Goal: Navigation & Orientation: Find specific page/section

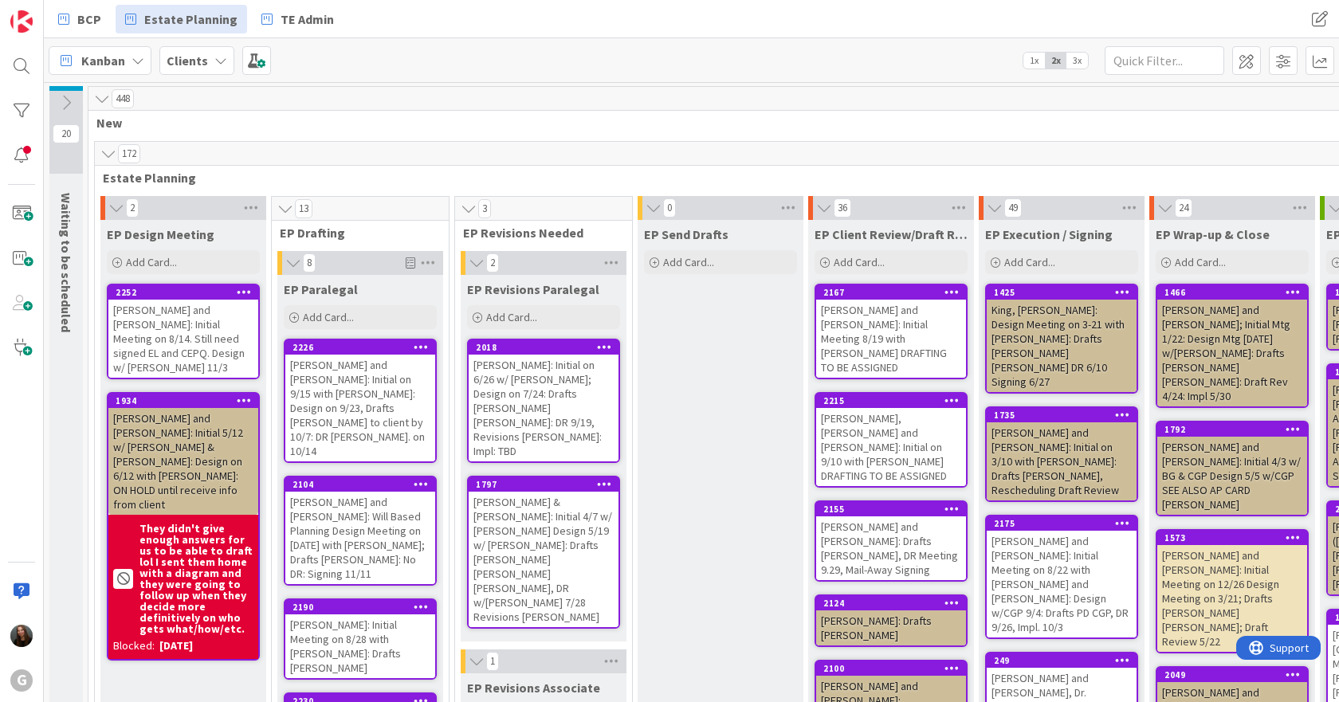
click at [389, 391] on div "[PERSON_NAME] and [PERSON_NAME]: Initial on 9/15 with [PERSON_NAME]: Design on …" at bounding box center [360, 408] width 150 height 107
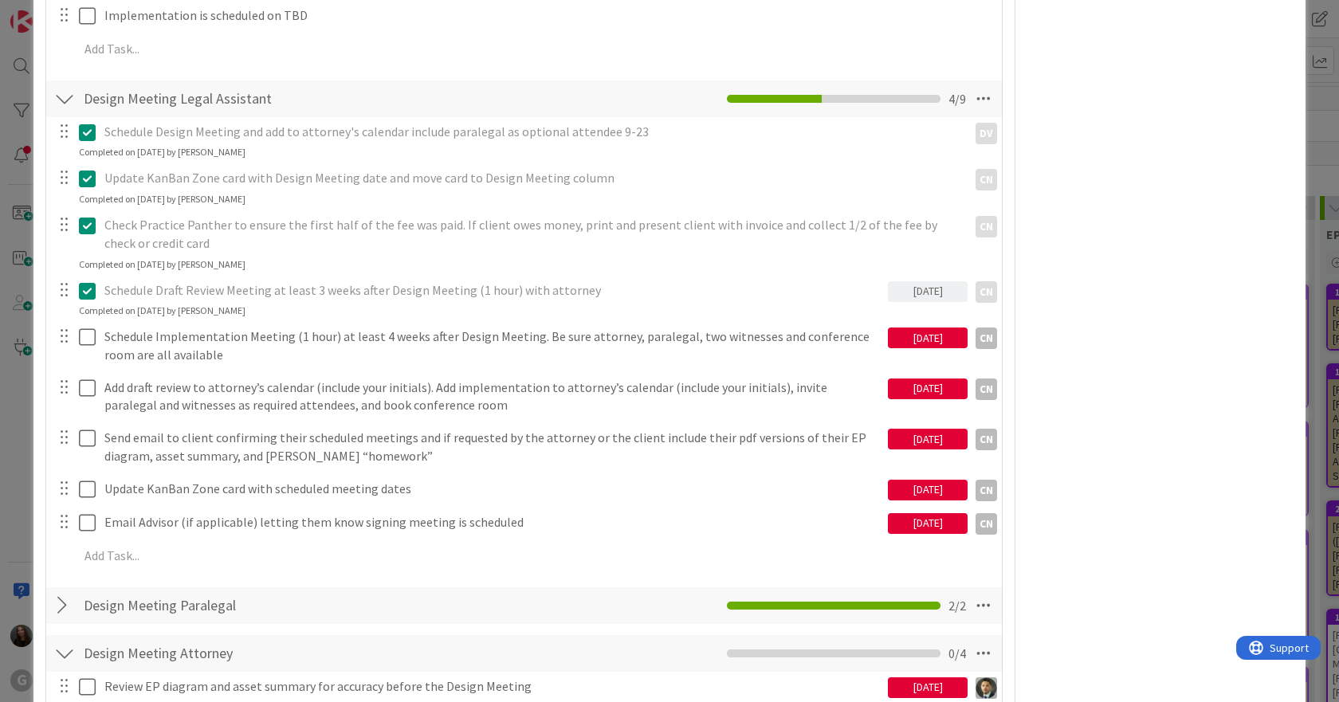
scroll to position [638, 0]
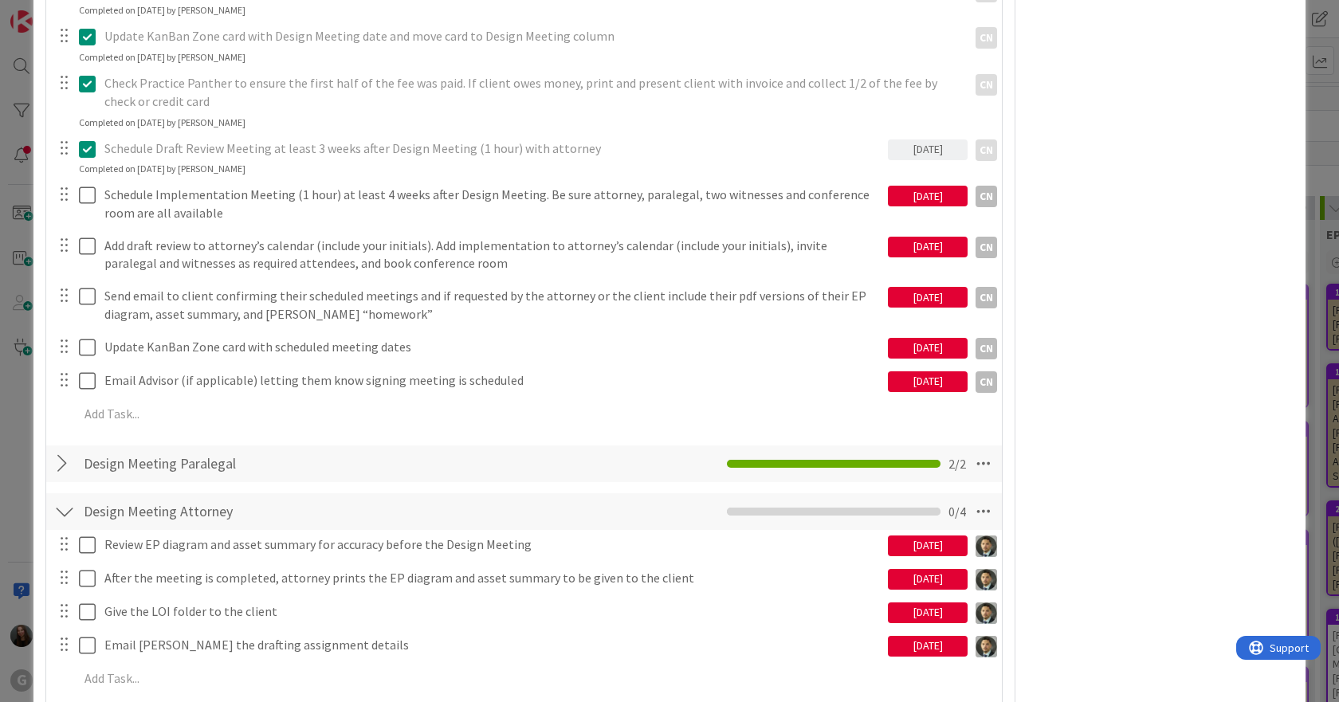
click at [63, 466] on div at bounding box center [64, 464] width 21 height 29
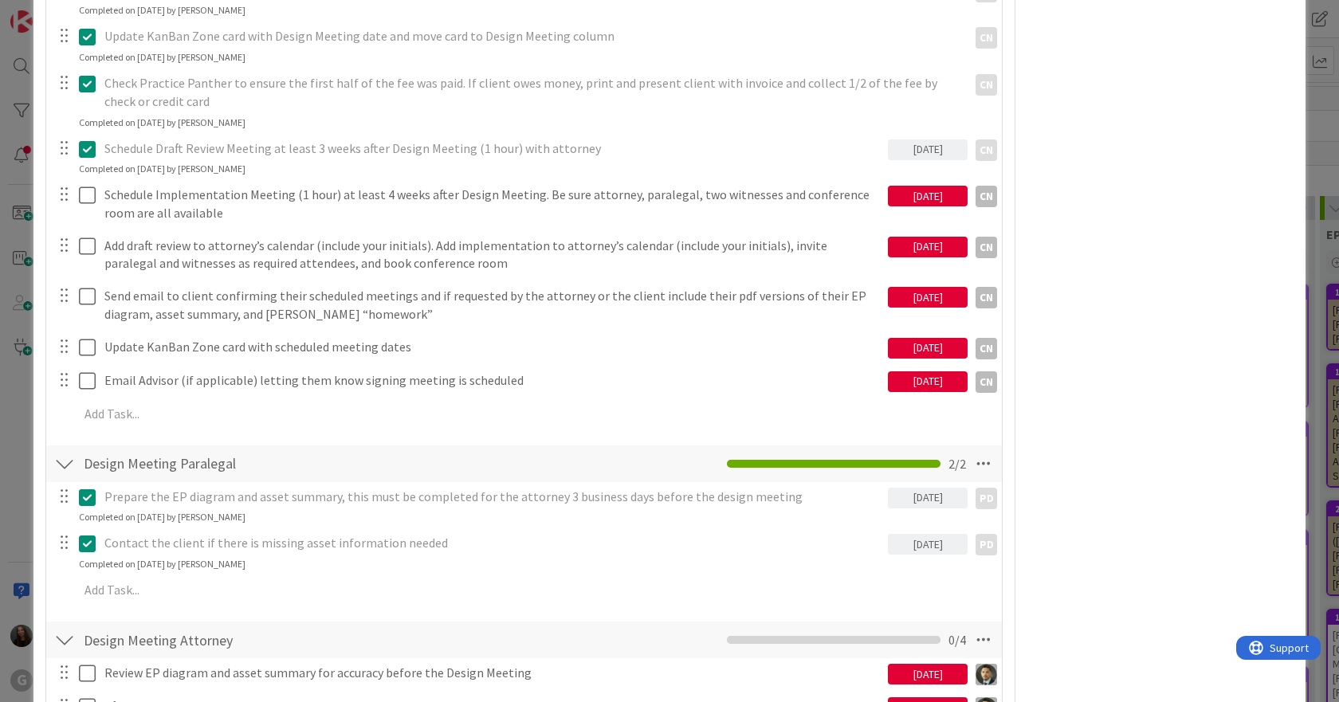
click at [64, 463] on div at bounding box center [64, 464] width 21 height 29
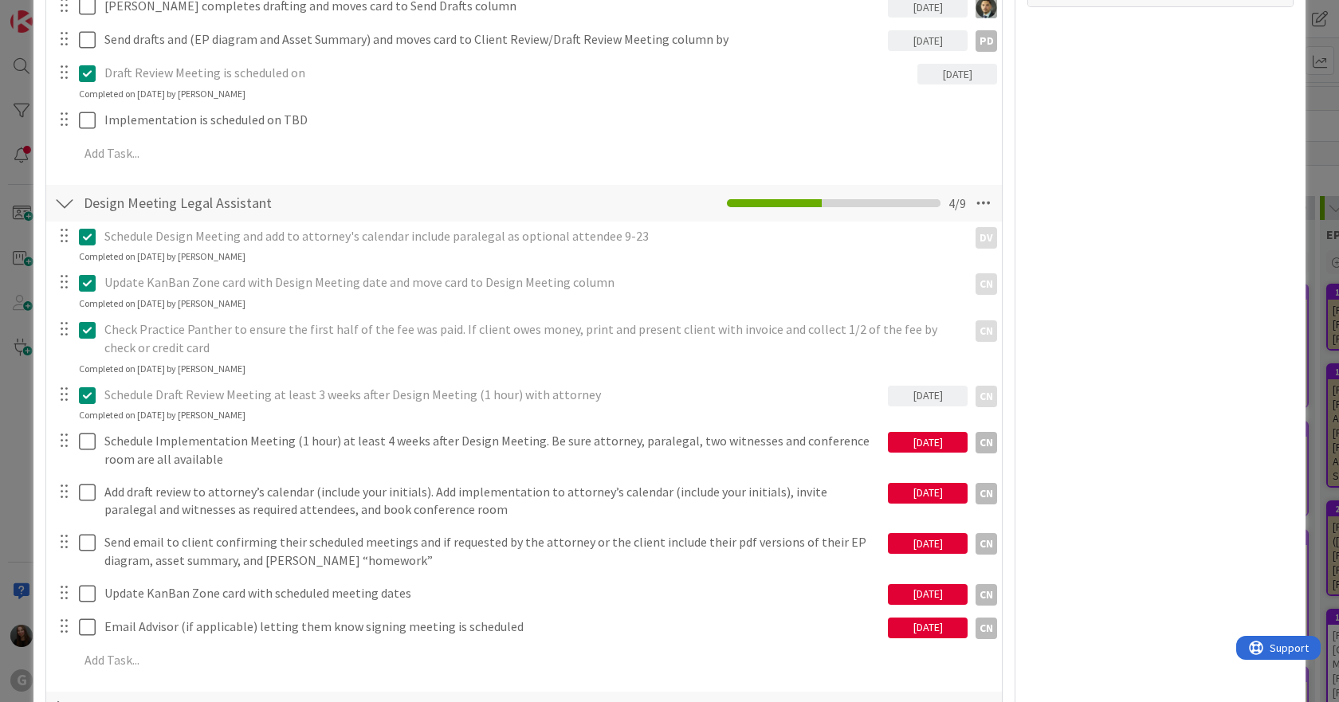
scroll to position [0, 0]
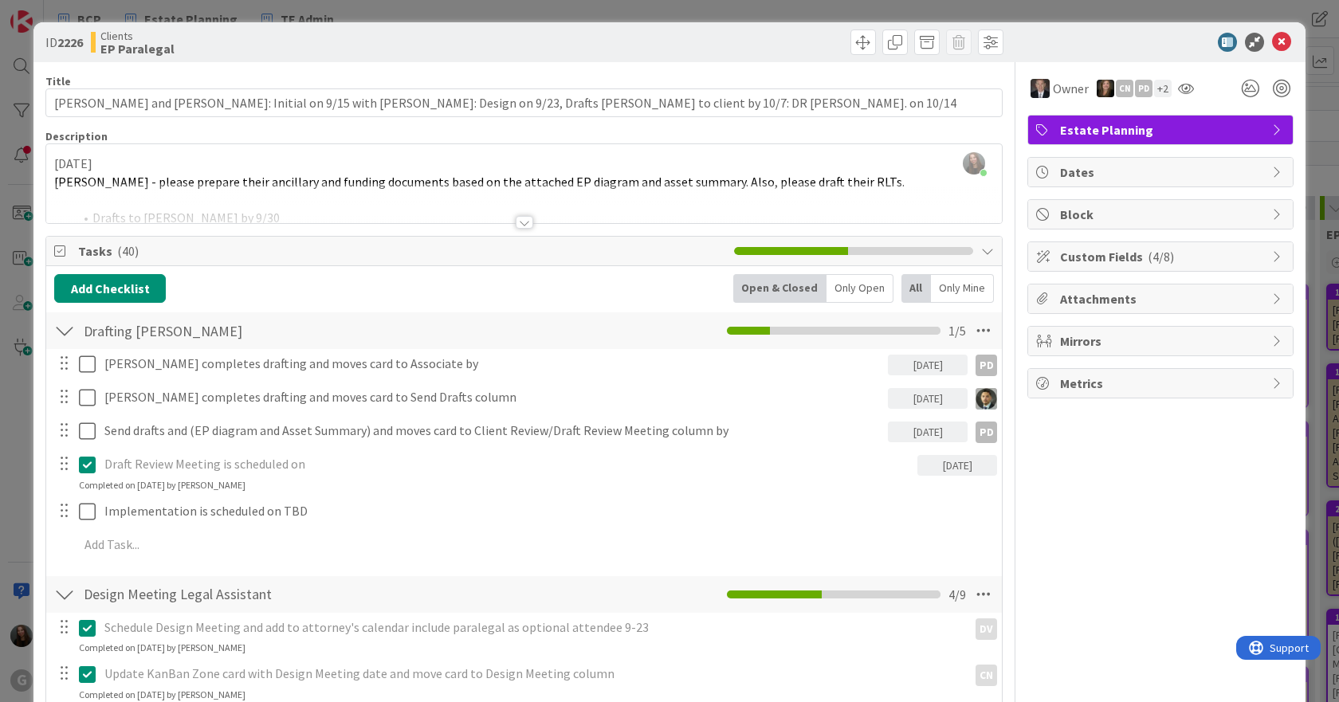
click at [523, 214] on div at bounding box center [524, 203] width 956 height 41
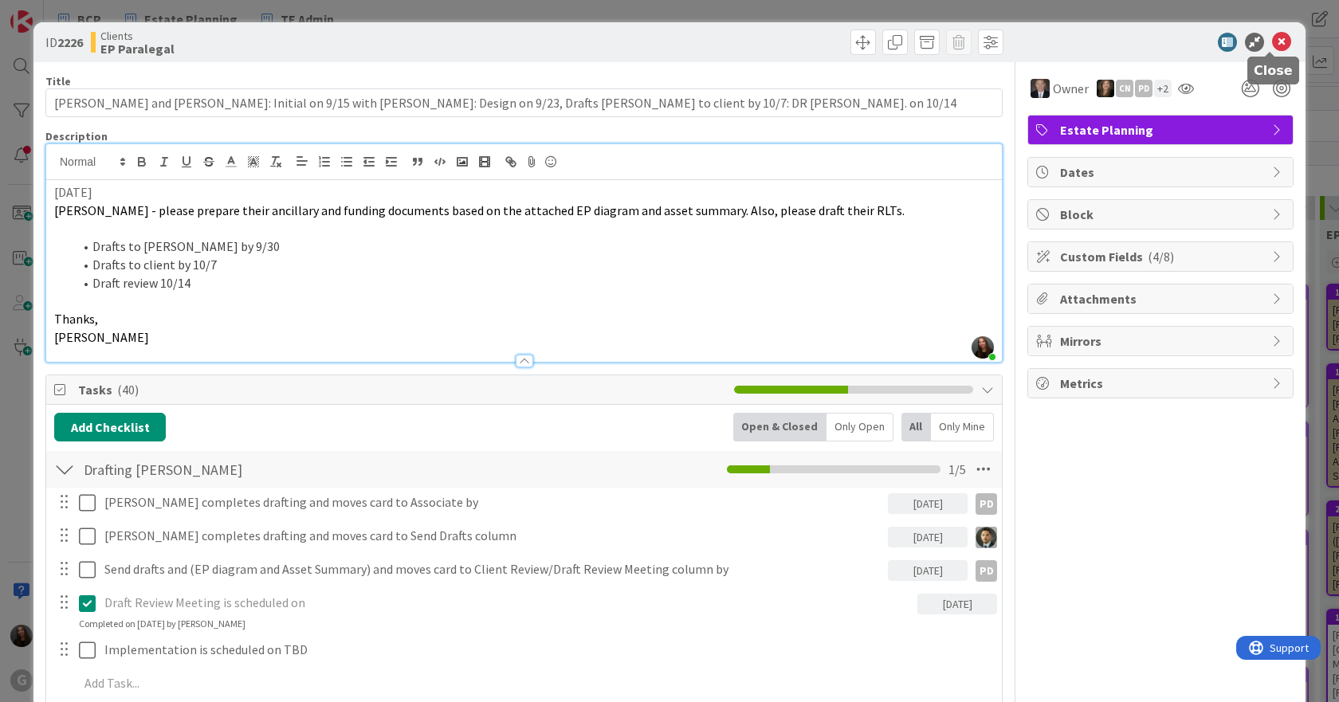
click at [1277, 45] on icon at bounding box center [1281, 42] width 19 height 19
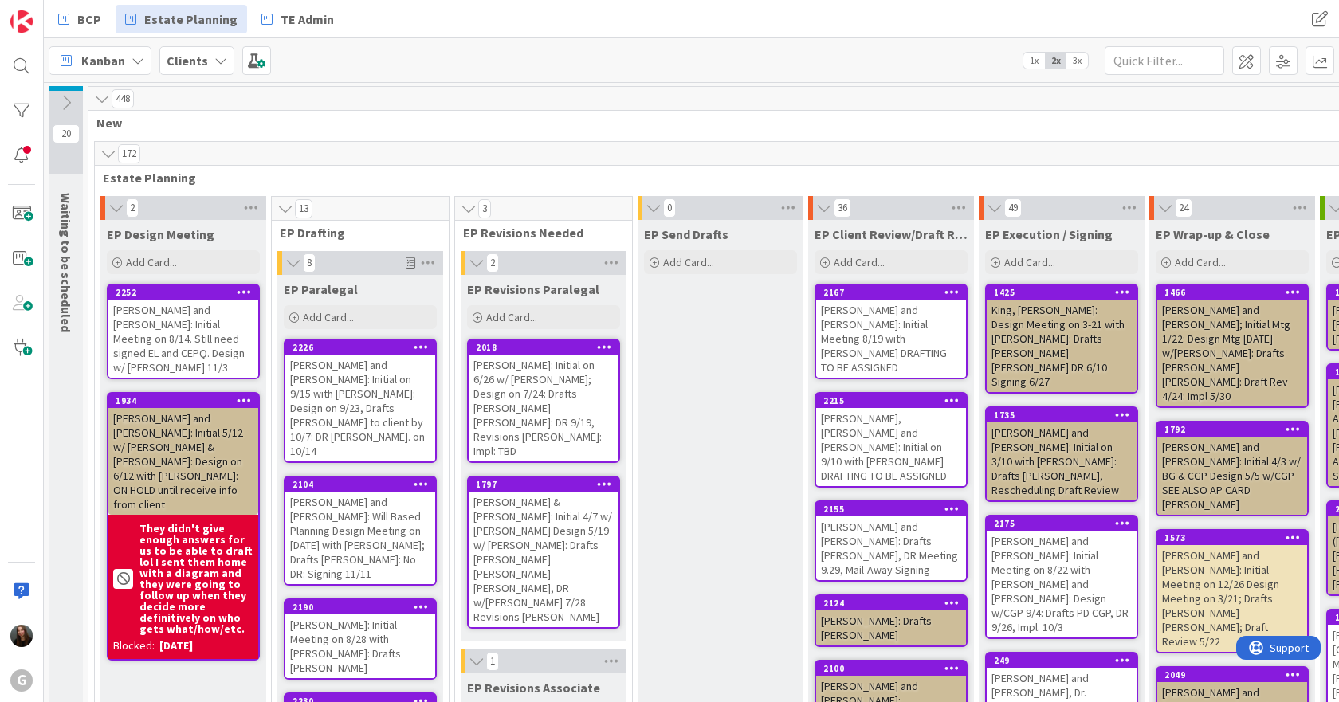
click at [156, 324] on div "[PERSON_NAME] and [PERSON_NAME]: Initial Meeting on 8/14. Still need signed EL …" at bounding box center [183, 339] width 150 height 78
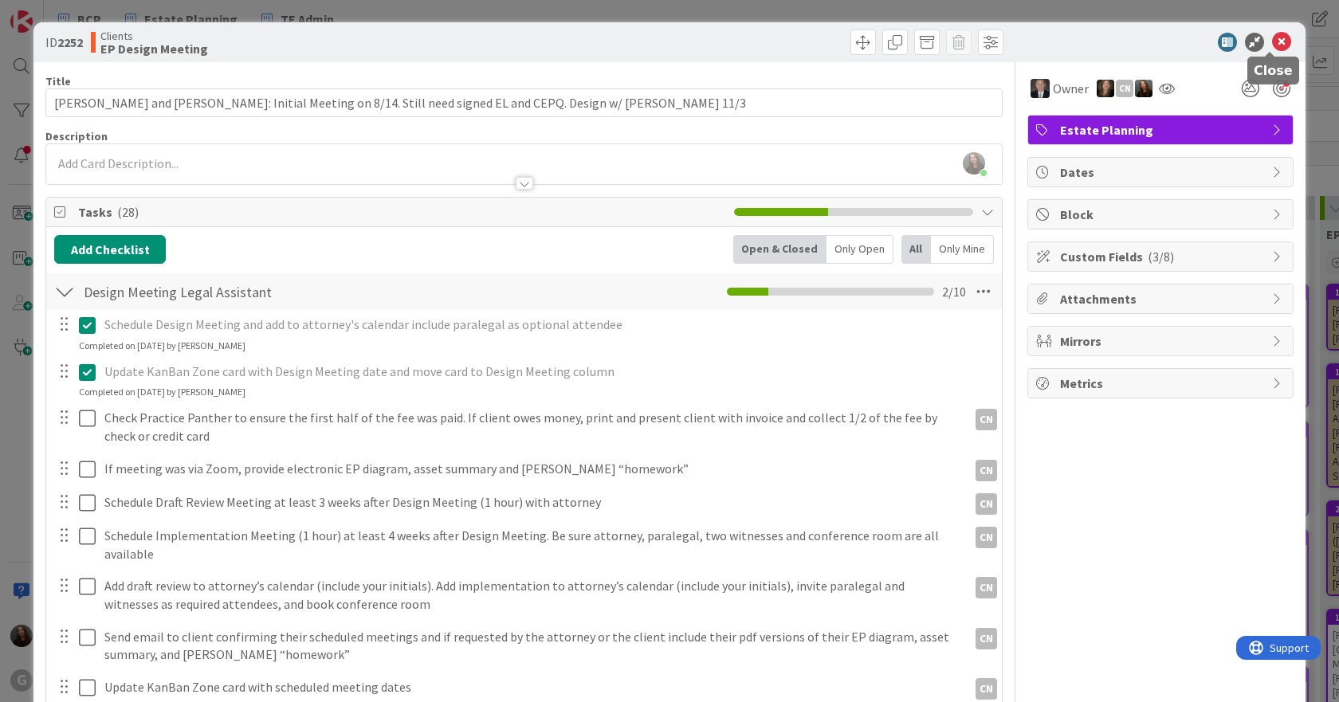
click at [1274, 40] on icon at bounding box center [1281, 42] width 19 height 19
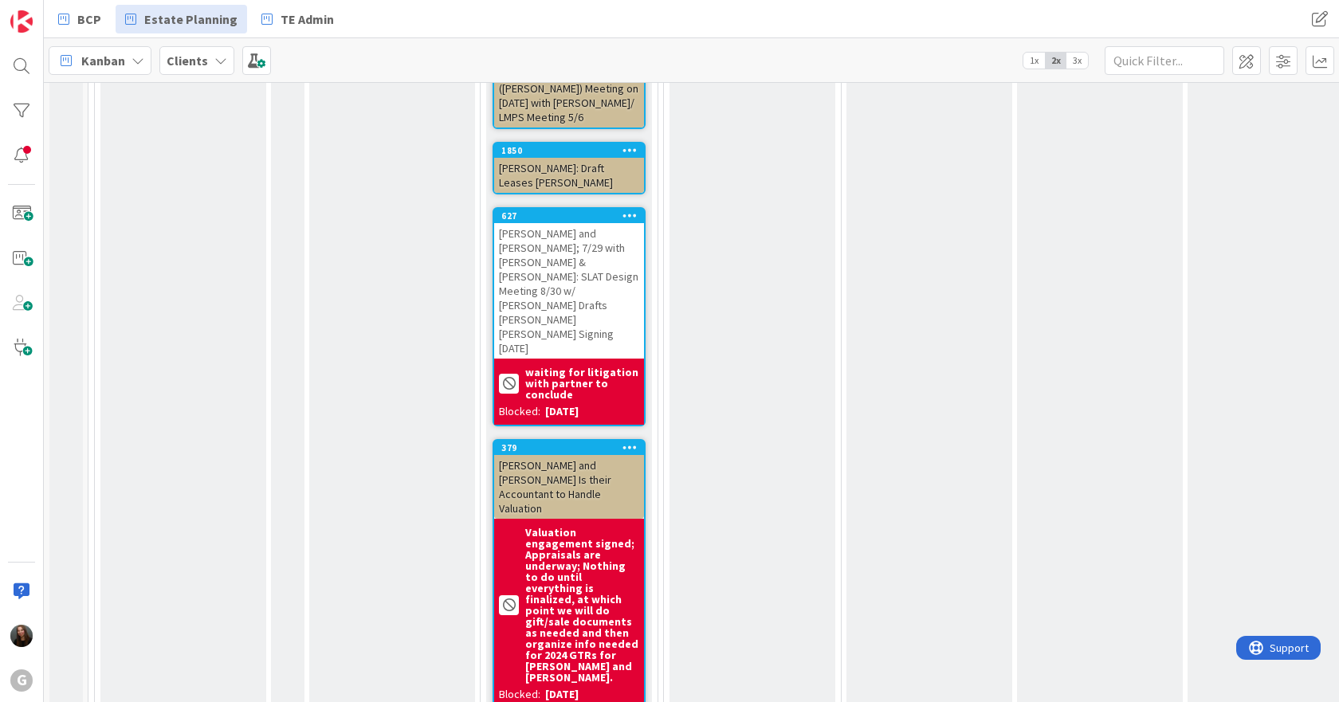
scroll to position [9086, 0]
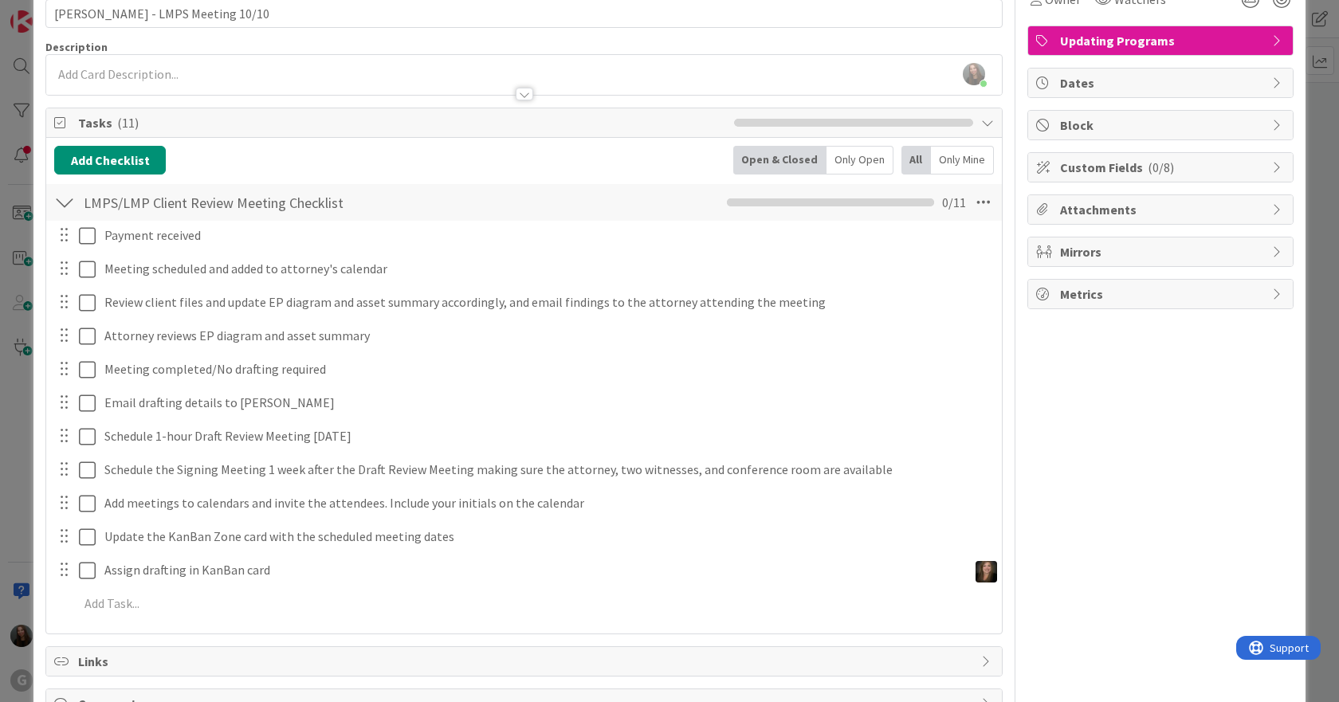
scroll to position [65, 0]
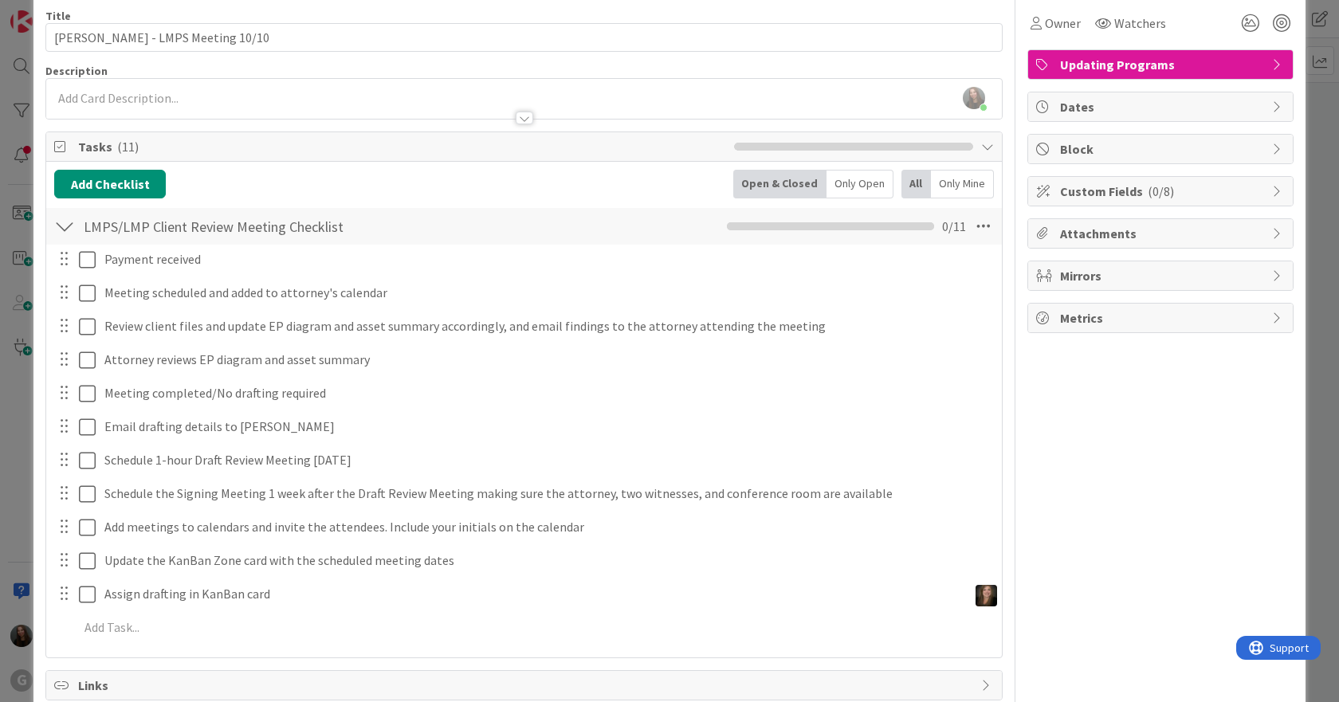
click at [1272, 190] on icon at bounding box center [1278, 191] width 13 height 13
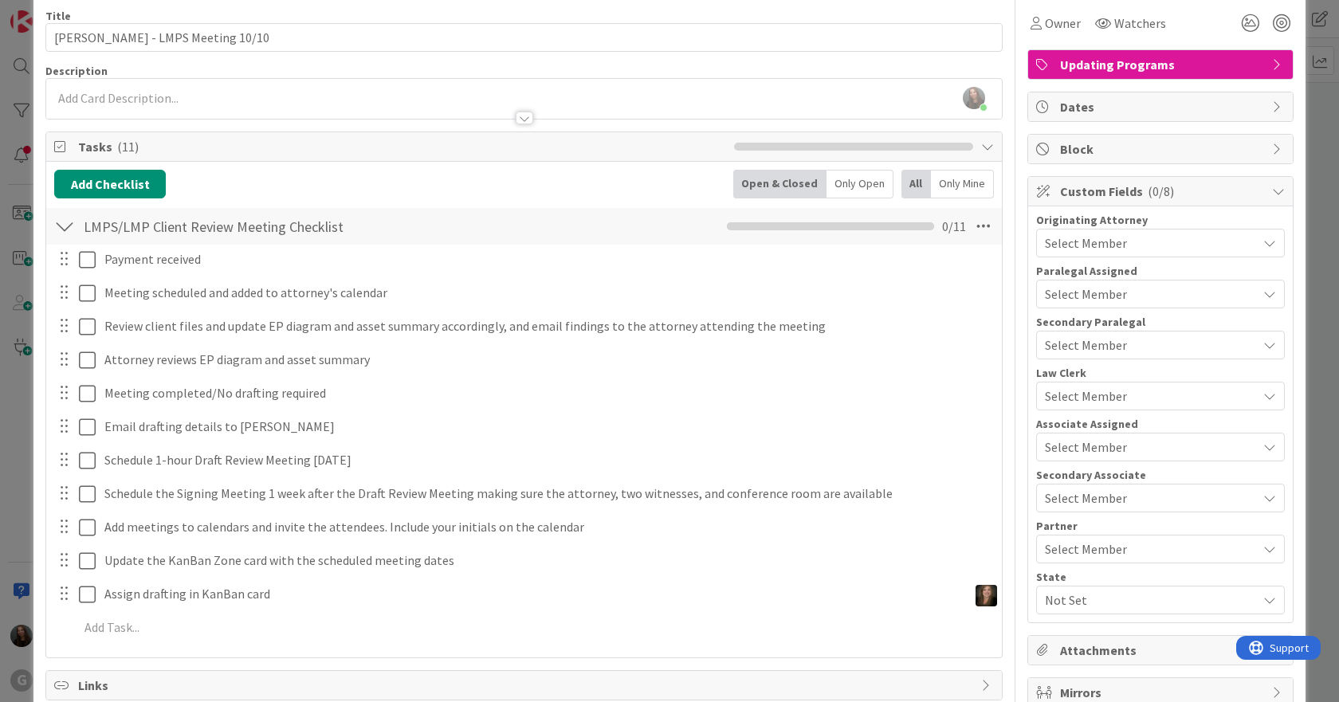
click at [1272, 190] on icon at bounding box center [1278, 191] width 13 height 13
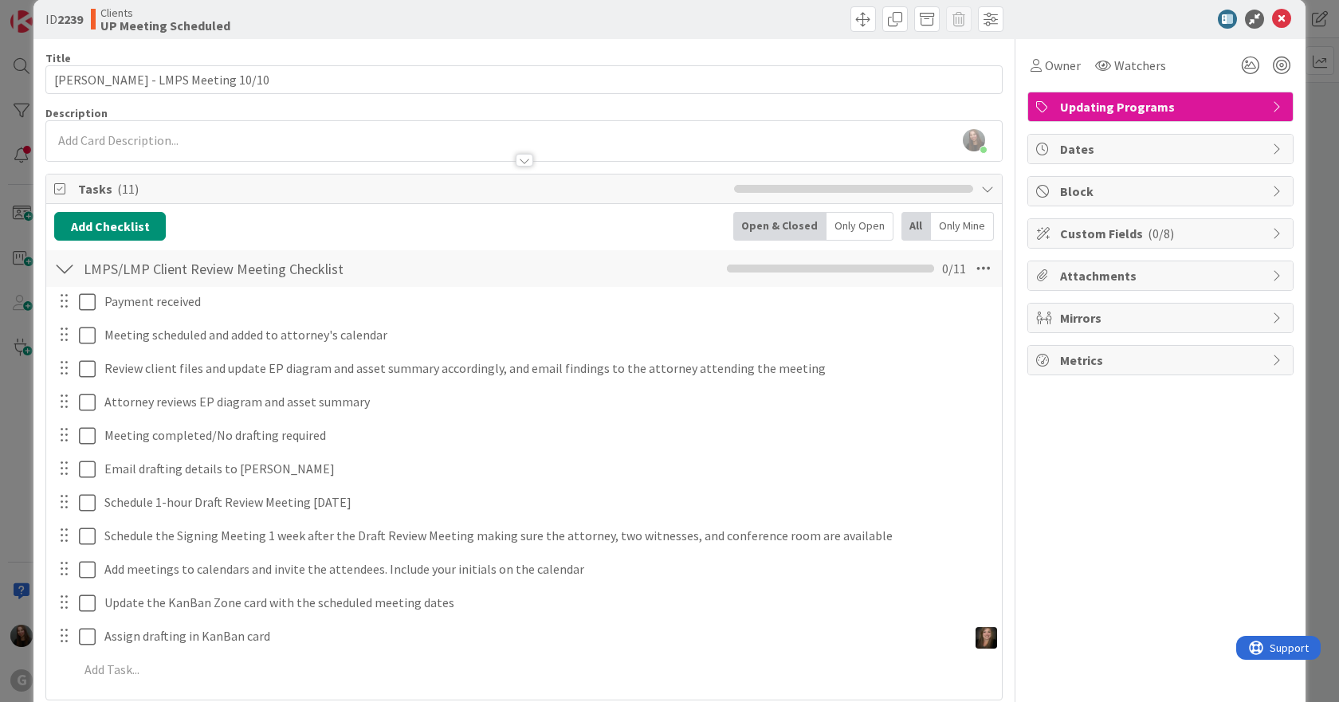
scroll to position [0, 0]
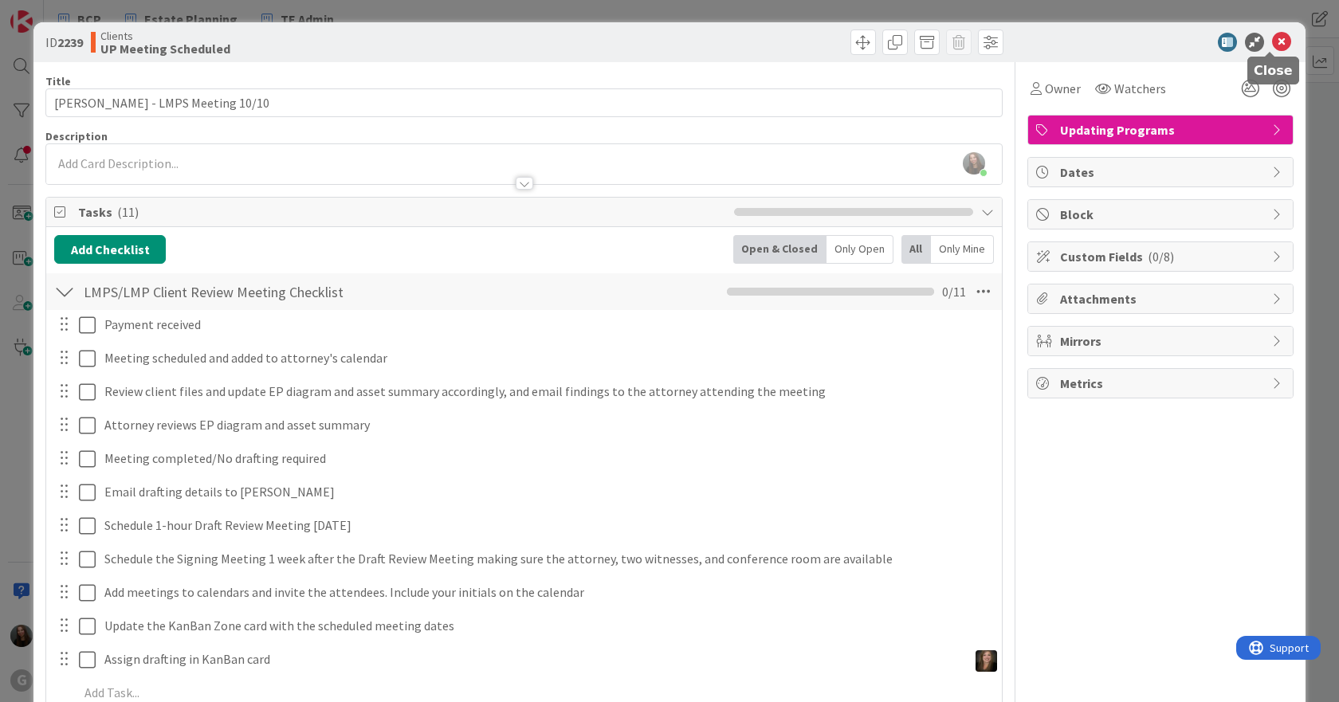
click at [1272, 41] on icon at bounding box center [1281, 42] width 19 height 19
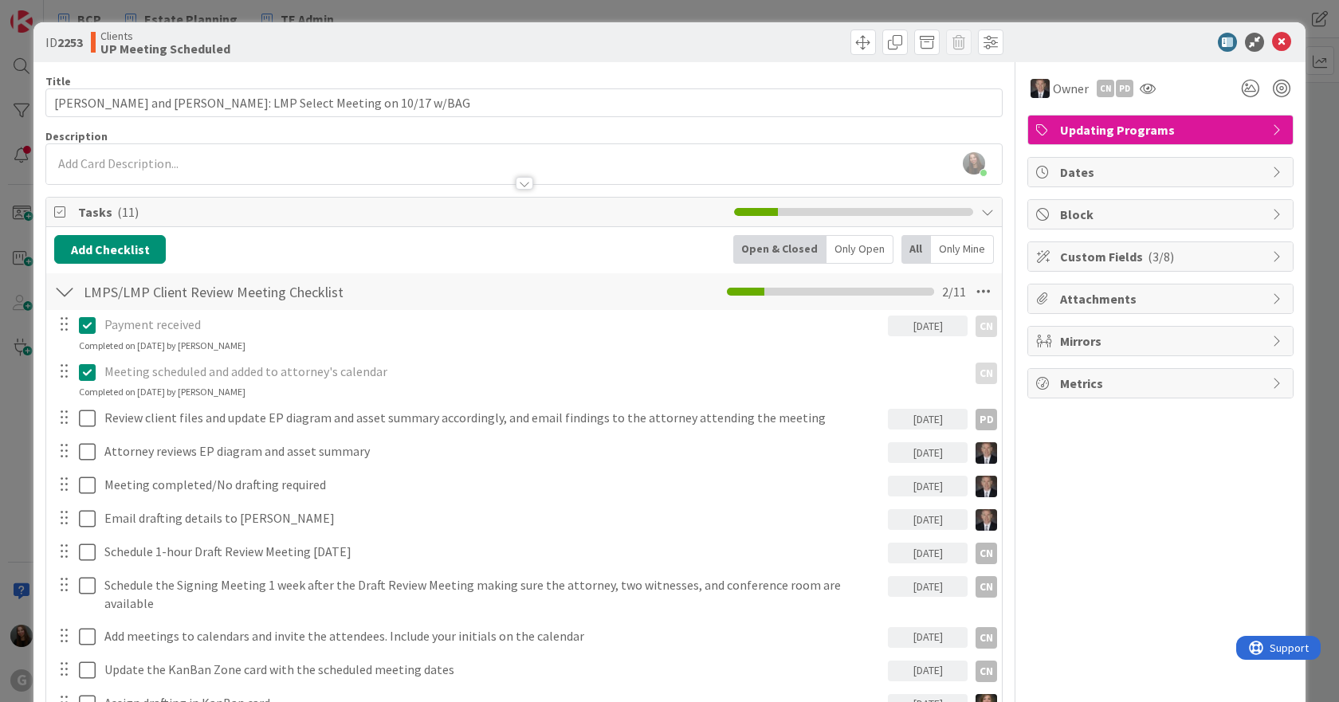
click at [1272, 259] on icon at bounding box center [1278, 256] width 13 height 13
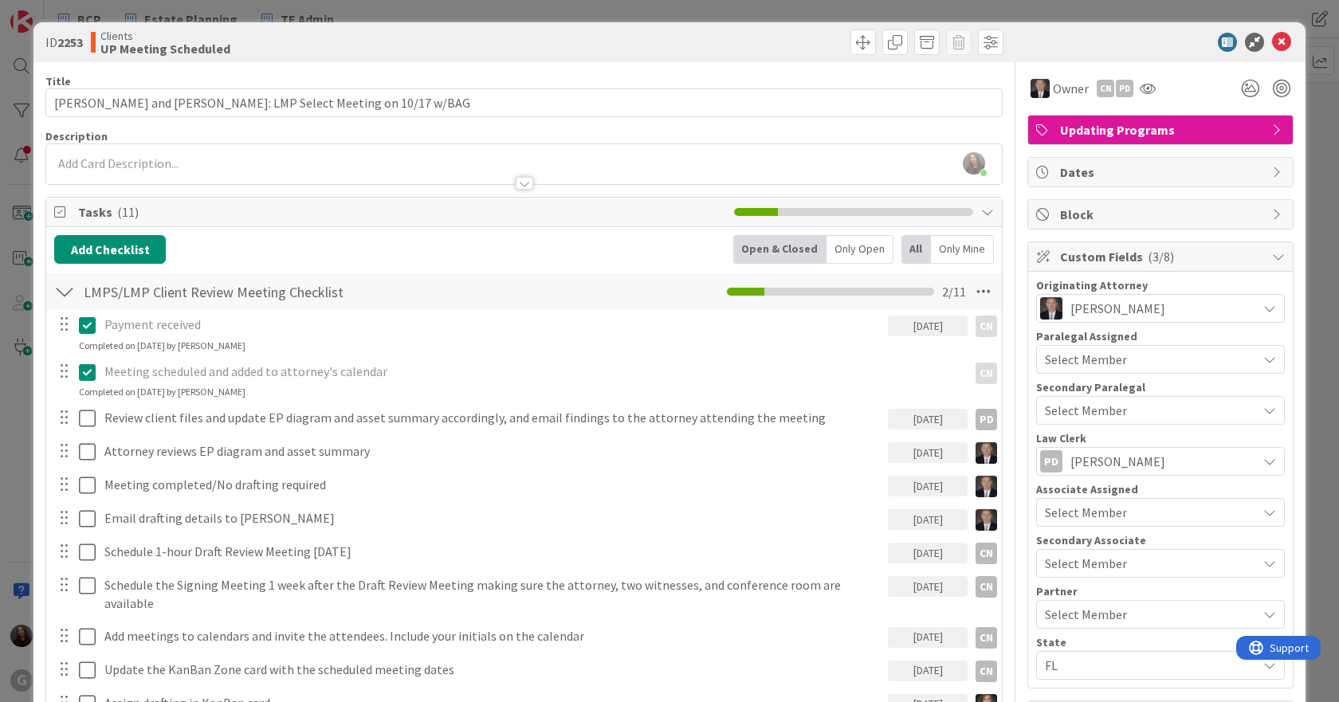
click at [1272, 259] on icon at bounding box center [1278, 256] width 13 height 13
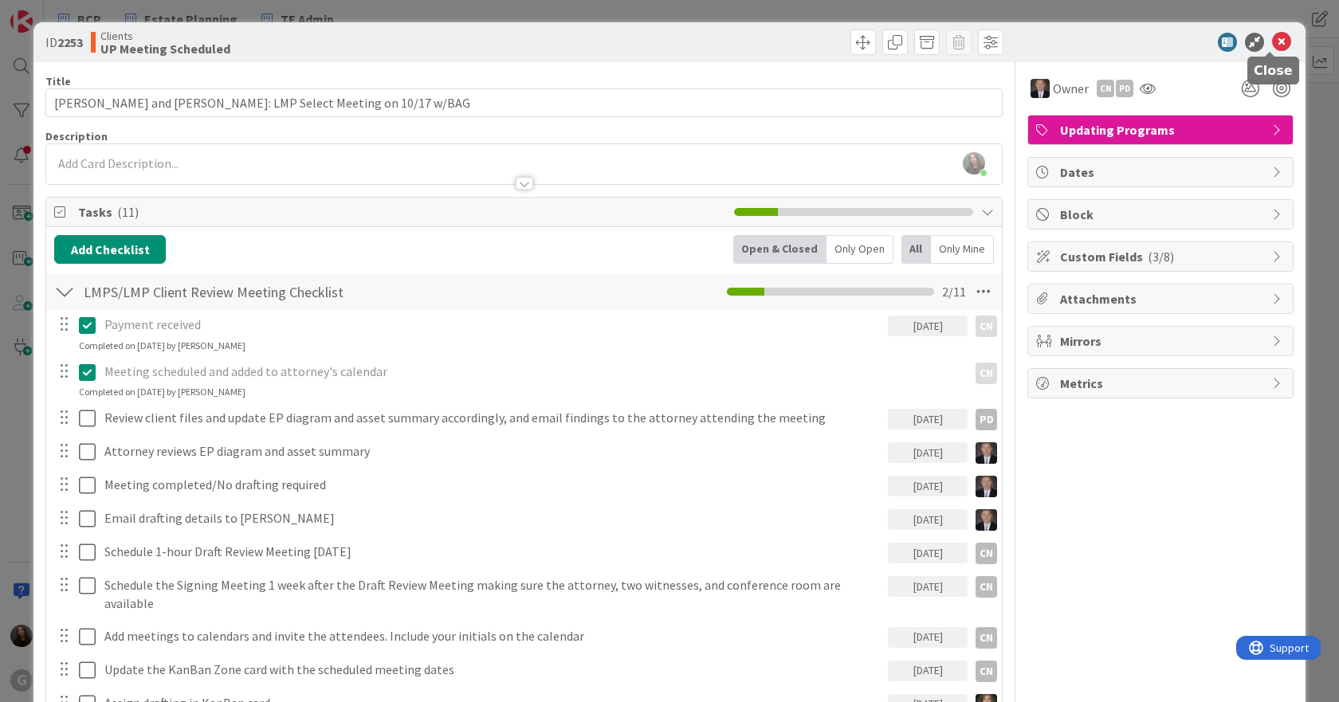
click at [1272, 48] on icon at bounding box center [1281, 42] width 19 height 19
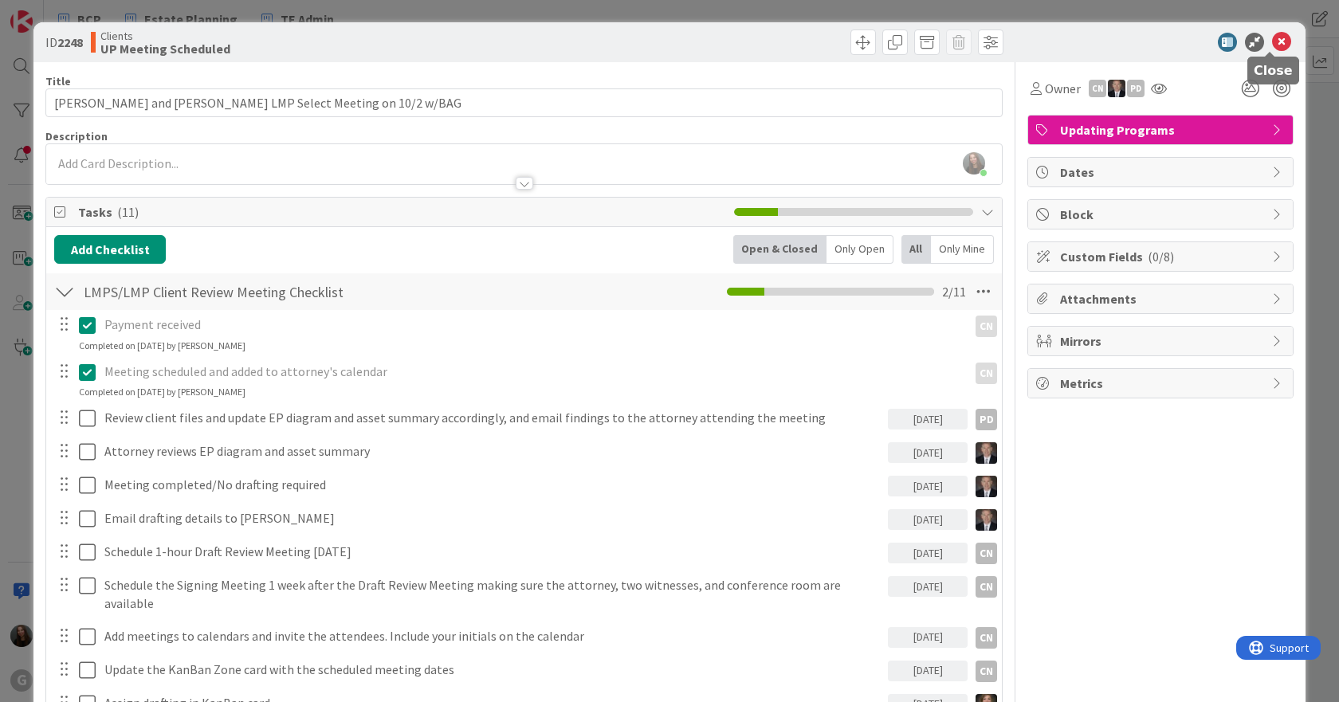
click at [1274, 41] on icon at bounding box center [1281, 42] width 19 height 19
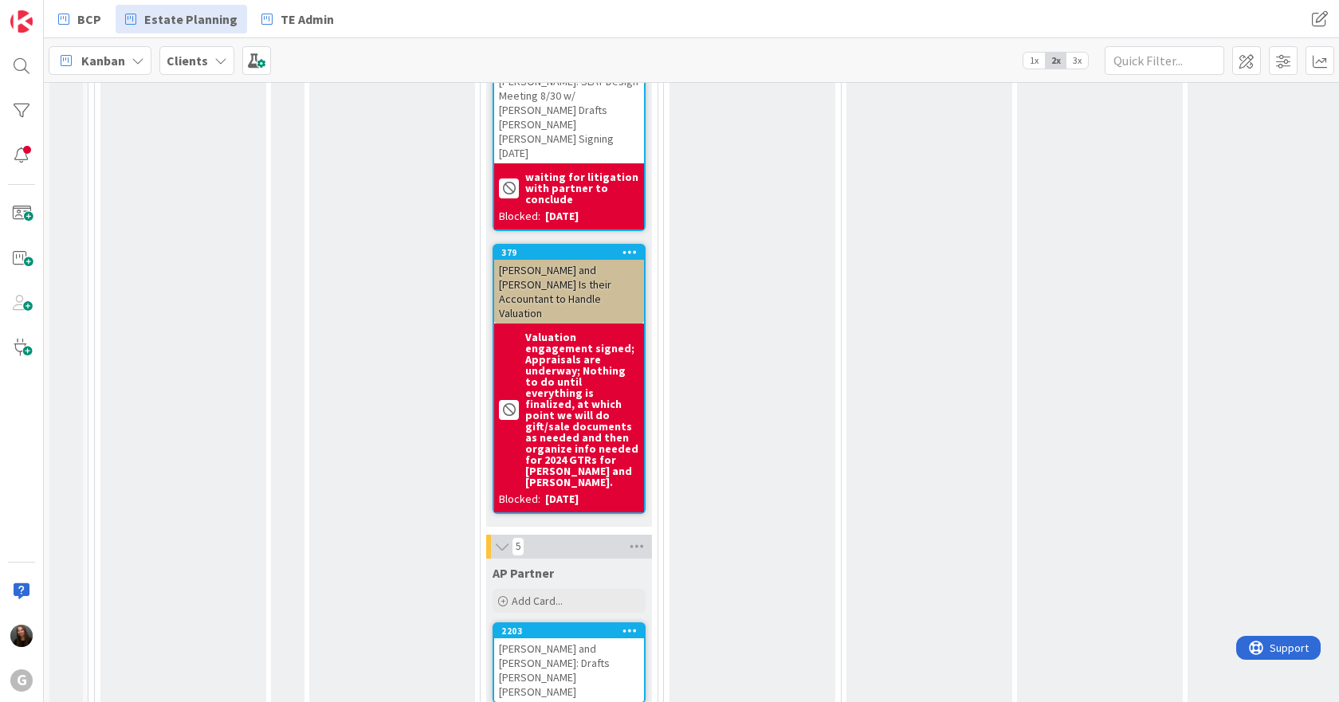
scroll to position [9246, 0]
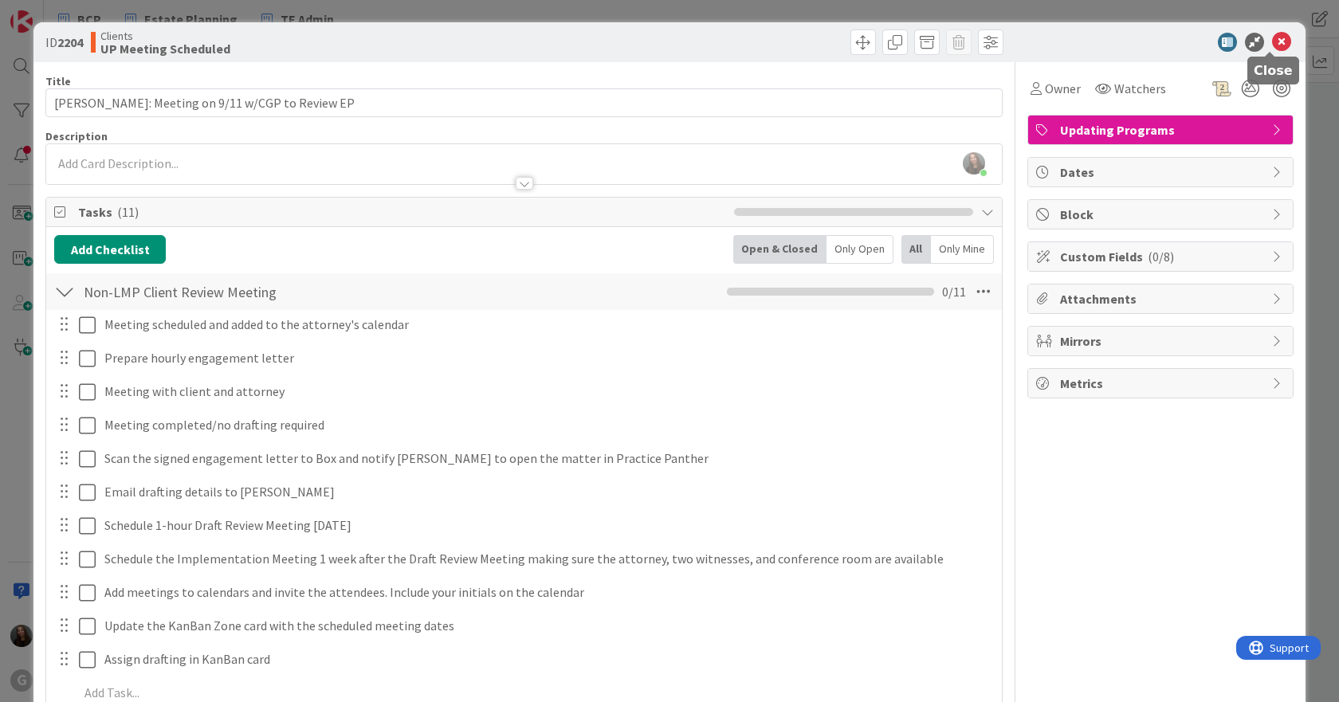
click at [1272, 41] on icon at bounding box center [1281, 42] width 19 height 19
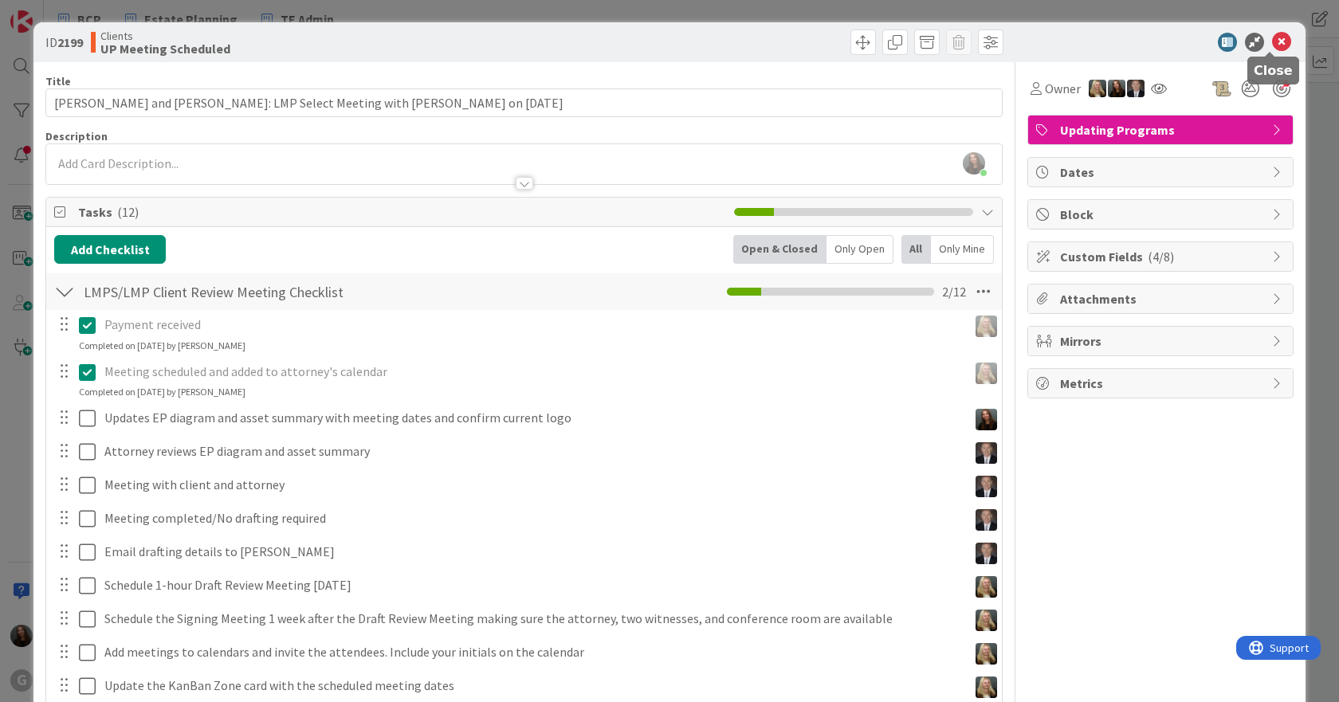
click at [1275, 47] on icon at bounding box center [1281, 42] width 19 height 19
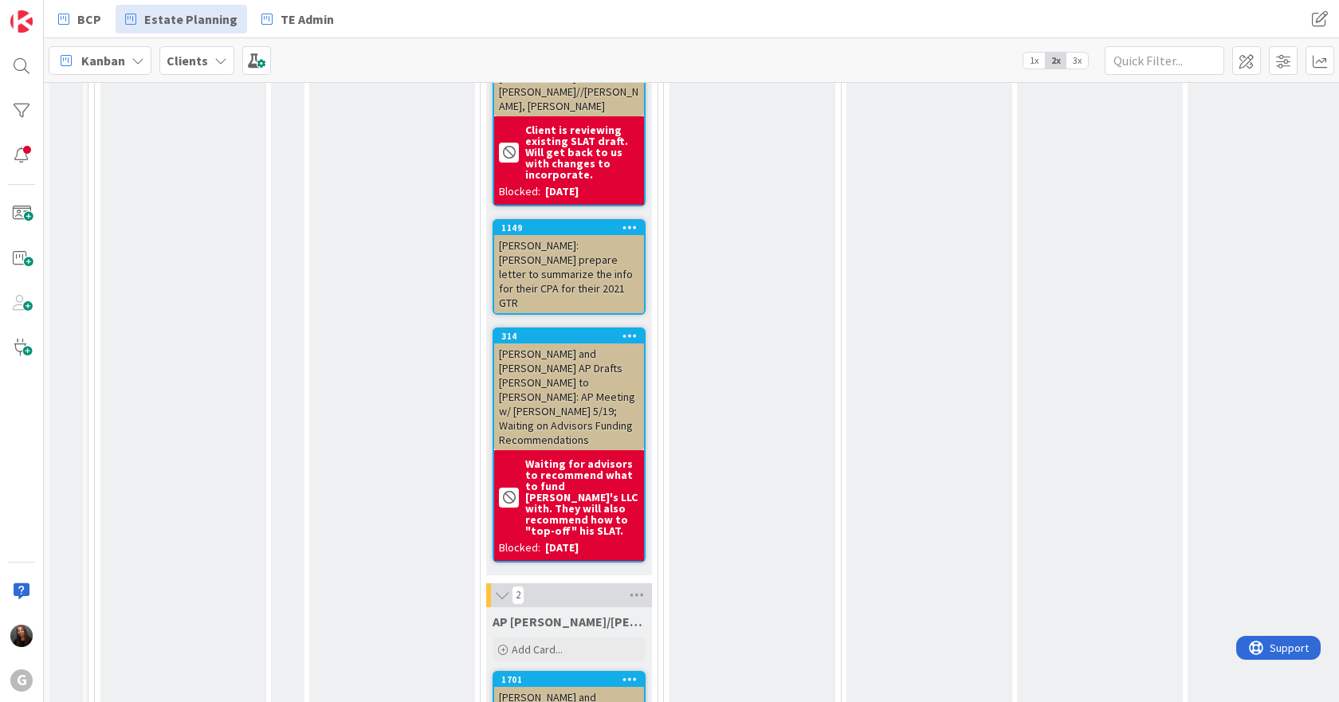
scroll to position [10043, 0]
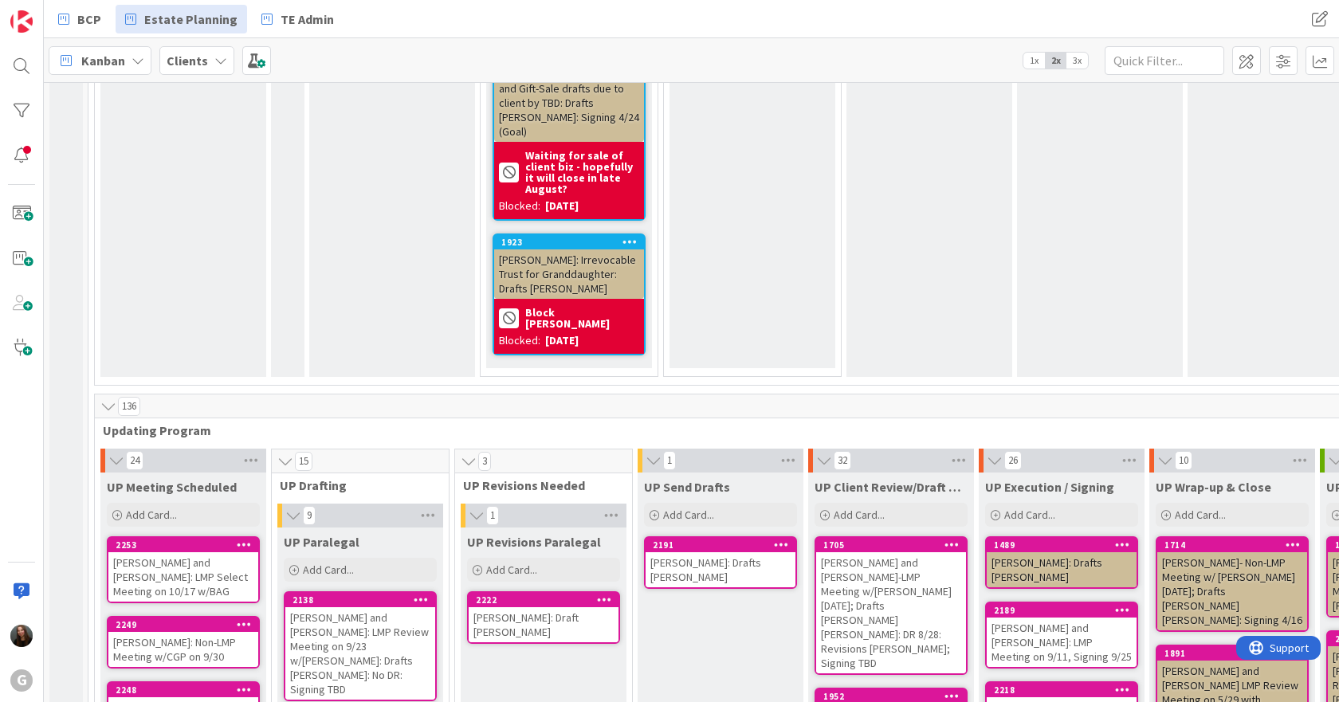
drag, startPoint x: 297, startPoint y: 435, endPoint x: 381, endPoint y: 576, distance: 164.0
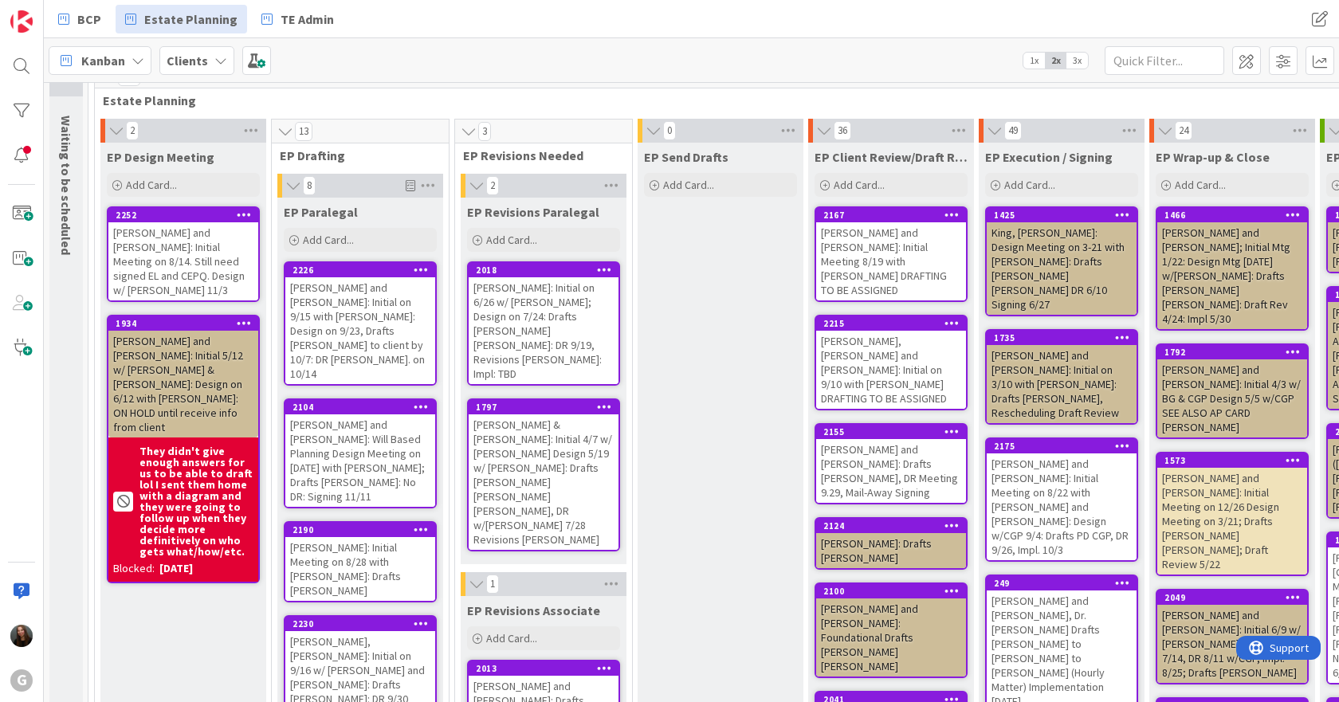
scroll to position [0, 0]
